Goal: Use online tool/utility

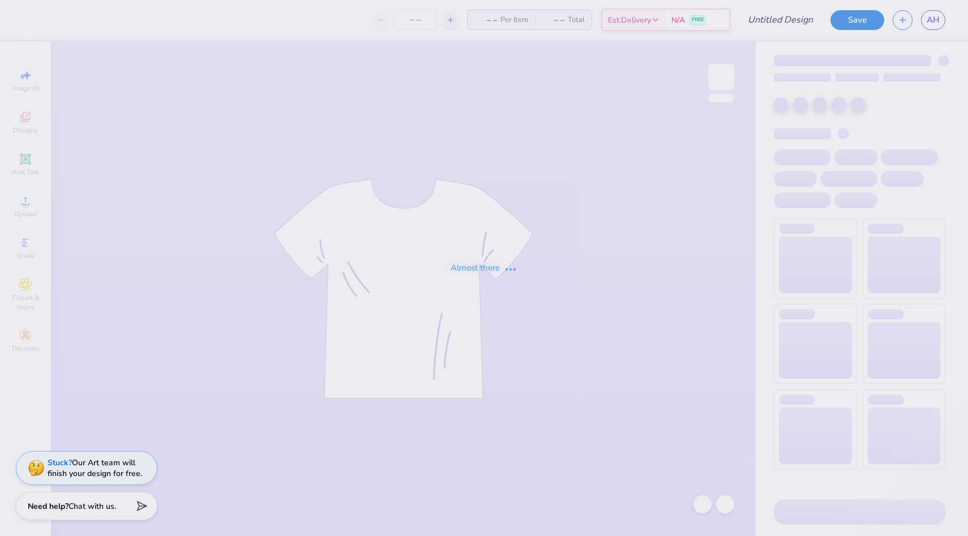
type input "TEMPLE SMASH"
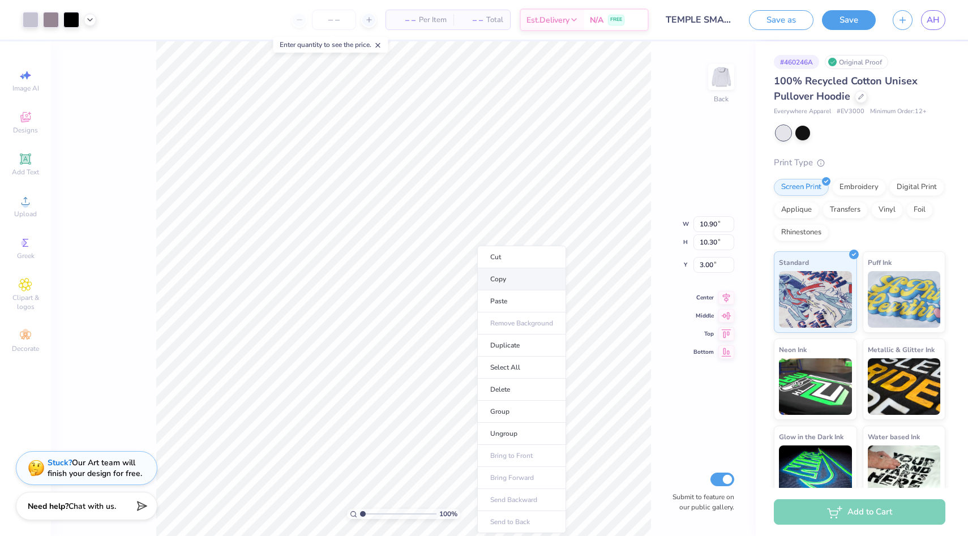
click at [524, 279] on li "Copy" at bounding box center [521, 279] width 89 height 22
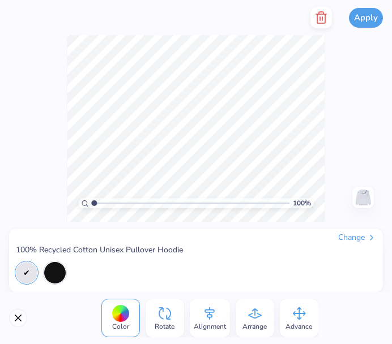
click at [368, 90] on div "100 % Need help? Chat with us. Back" at bounding box center [196, 128] width 392 height 187
